Goal: Task Accomplishment & Management: Manage account settings

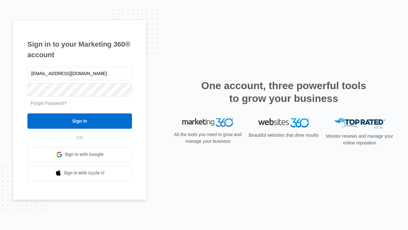
type input "[EMAIL_ADDRESS][DOMAIN_NAME]"
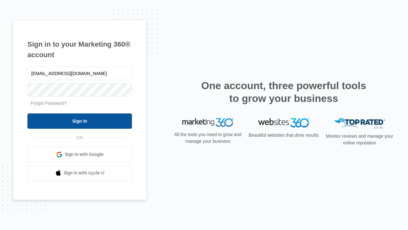
click at [80, 121] on input "Sign In" at bounding box center [79, 120] width 105 height 15
